Goal: Task Accomplishment & Management: Complete application form

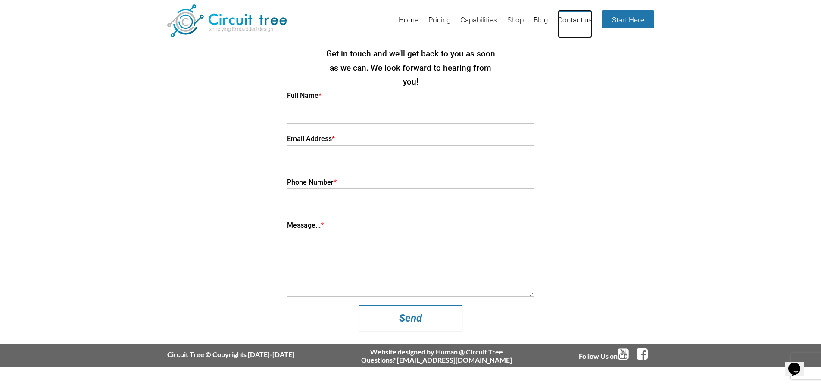
click at [574, 24] on link "Contact us" at bounding box center [575, 24] width 34 height 28
type input "[PERSON_NAME]"
type input "[EMAIL_ADDRESS][DOMAIN_NAME]"
type input "7065040985"
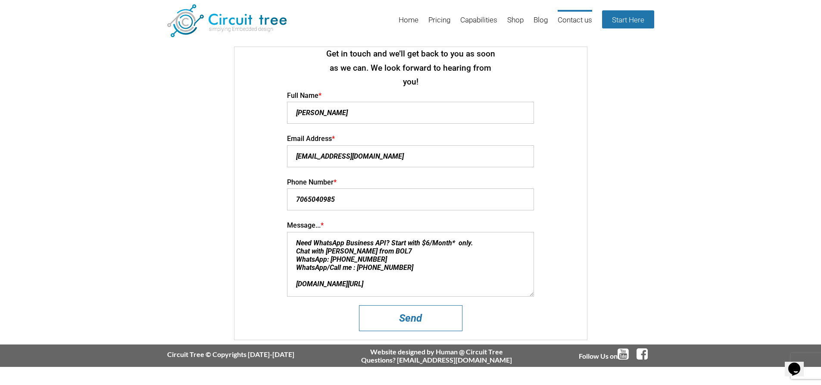
scroll to position [9, 0]
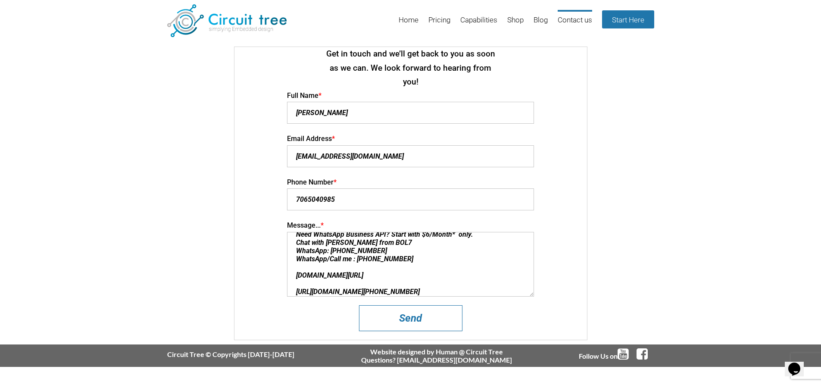
type textarea "Need WhatsApp Business API? Start with $6/Month* only. Chat with [PERSON_NAME] …"
click at [410, 305] on input "Send" at bounding box center [410, 318] width 103 height 26
